Goal: Task Accomplishment & Management: Manage account settings

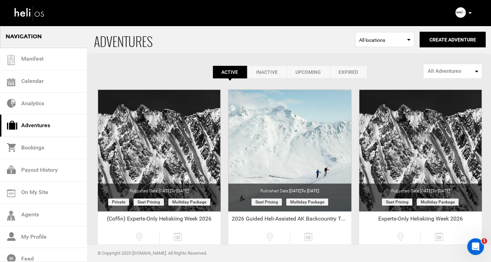
click at [348, 72] on link "Expired" at bounding box center [349, 71] width 38 height 13
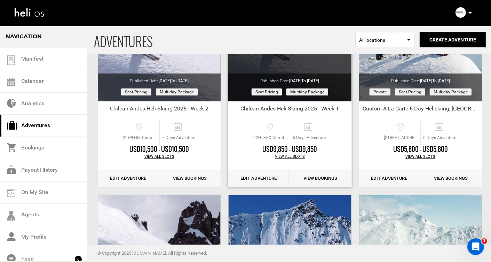
scroll to position [114, 0]
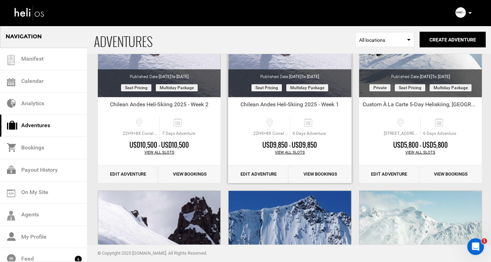
click at [260, 176] on link "Edit Adventure" at bounding box center [258, 174] width 60 height 17
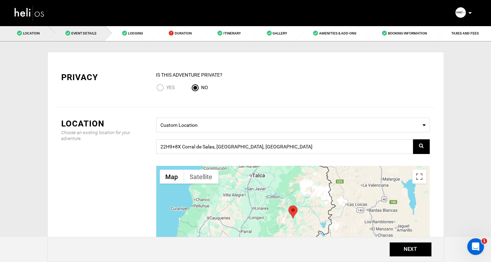
click at [77, 34] on span "Event Details" at bounding box center [83, 33] width 25 height 4
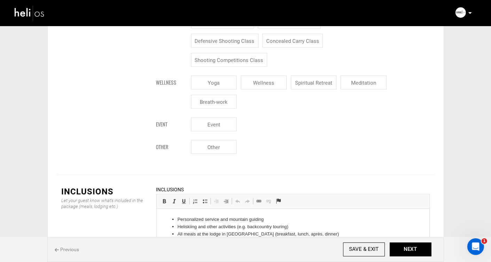
scroll to position [752, 0]
click at [294, 227] on li "Heliskiing and other activities (e.g. backcountry touring)" at bounding box center [292, 225] width 231 height 7
click at [360, 248] on input "SAVE & EXIT" at bounding box center [364, 249] width 42 height 14
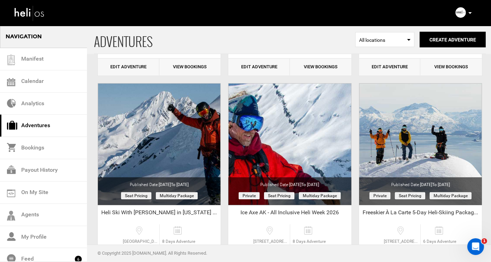
scroll to position [223, 0]
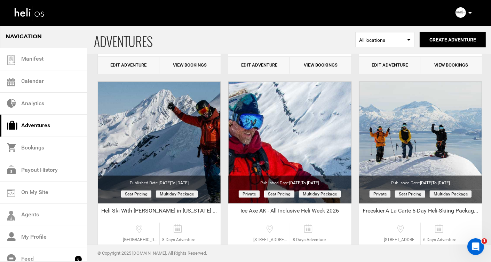
click at [234, 37] on span "ADVENTURES" at bounding box center [224, 39] width 261 height 28
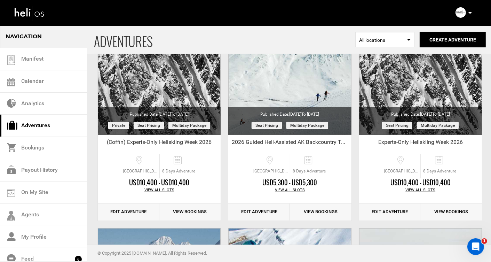
scroll to position [0, 0]
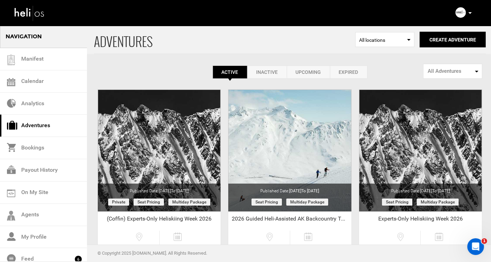
click at [342, 72] on link "Expired" at bounding box center [349, 71] width 38 height 13
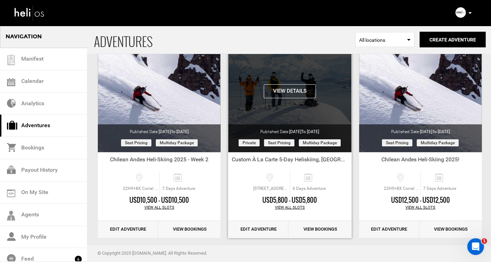
scroll to position [60, 0]
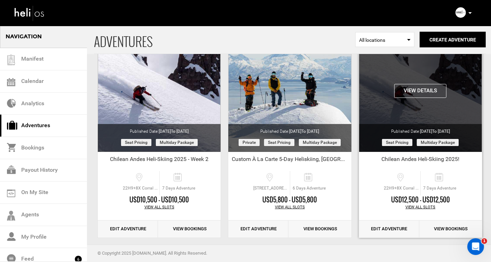
click at [427, 88] on button "View Details" at bounding box center [420, 91] width 52 height 14
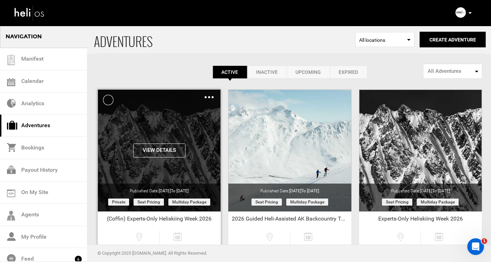
scroll to position [0, 0]
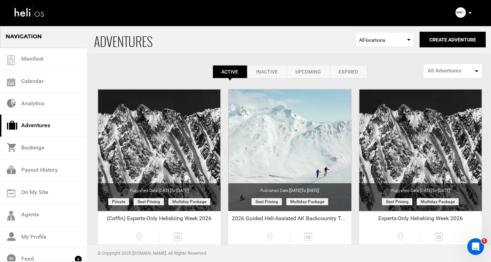
click at [350, 71] on link "Expired" at bounding box center [349, 71] width 38 height 13
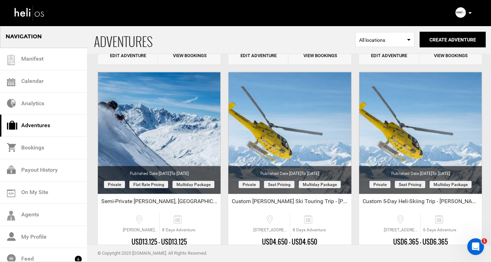
scroll to position [879, 0]
click at [34, 126] on link "Adventures" at bounding box center [43, 126] width 87 height 22
click at [35, 124] on link "Adventures" at bounding box center [43, 126] width 87 height 22
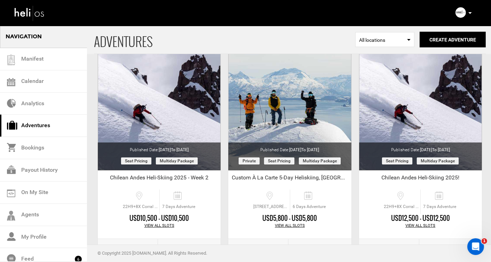
scroll to position [47, 0]
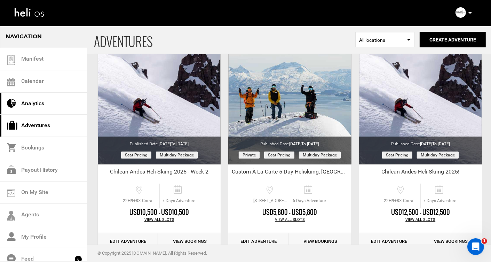
click at [40, 106] on link "Analytics" at bounding box center [43, 104] width 87 height 22
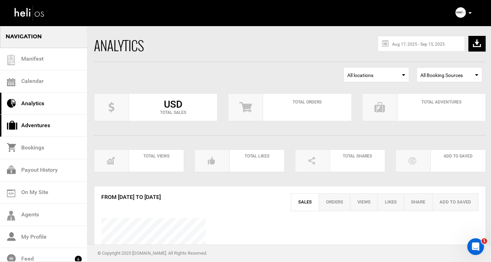
click at [37, 124] on link "Adventures" at bounding box center [43, 126] width 87 height 22
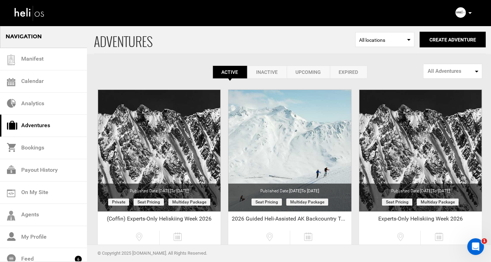
click at [352, 71] on link "Expired" at bounding box center [349, 71] width 38 height 13
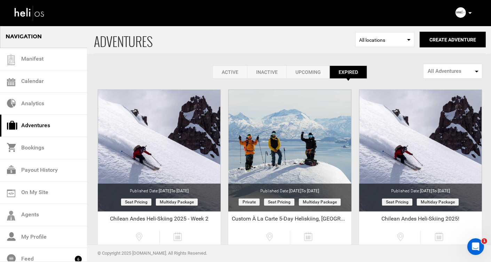
click at [264, 71] on link "Inactive" at bounding box center [266, 71] width 39 height 13
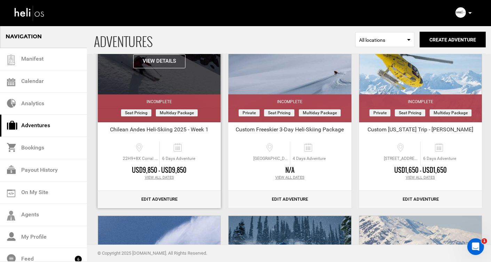
scroll to position [94, 0]
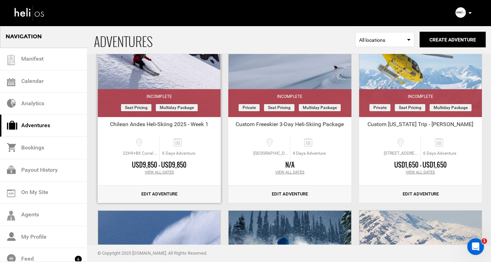
click at [158, 196] on link "Edit Adventure" at bounding box center [159, 194] width 123 height 17
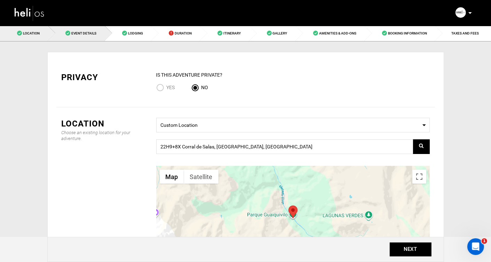
click at [78, 33] on span "Event Details" at bounding box center [83, 33] width 25 height 4
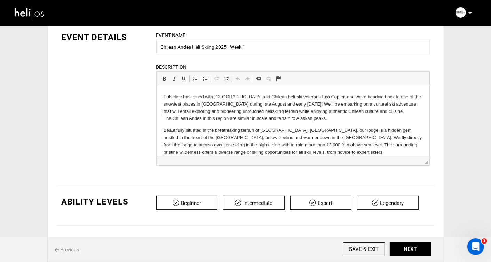
scroll to position [40, 0]
click at [144, 103] on div "EVENT DETAILS Event Name Chilean Andes Heli-Skiing 2025 - Week 1 Event name can…" at bounding box center [245, 102] width 379 height 143
click at [356, 249] on input "SAVE & EXIT" at bounding box center [364, 249] width 42 height 14
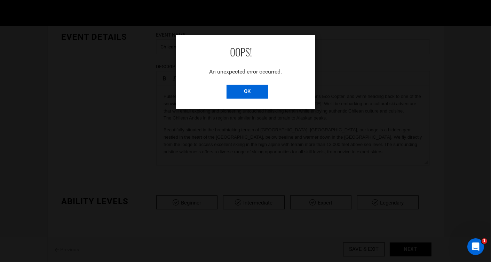
click at [248, 89] on input "OK" at bounding box center [248, 92] width 42 height 14
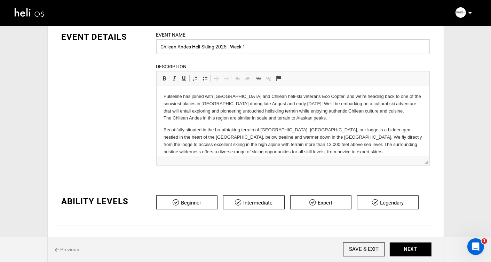
click at [254, 48] on input "Chilean Andes Heli-Skiing 2025 - Week 1" at bounding box center [293, 46] width 274 height 15
click at [262, 48] on input "Chilean Andes Heli-Skiing 2025 - Week 1" at bounding box center [293, 46] width 274 height 15
